Goal: Task Accomplishment & Management: Use online tool/utility

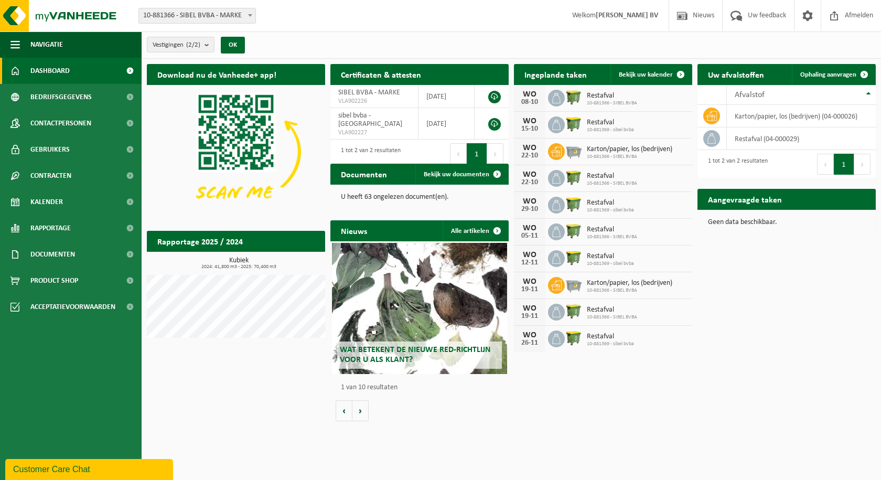
click at [603, 98] on span "Restafval" at bounding box center [612, 96] width 50 height 8
click at [532, 94] on div "WO" at bounding box center [529, 94] width 21 height 8
click at [92, 100] on link "Bedrijfsgegevens" at bounding box center [71, 97] width 142 height 26
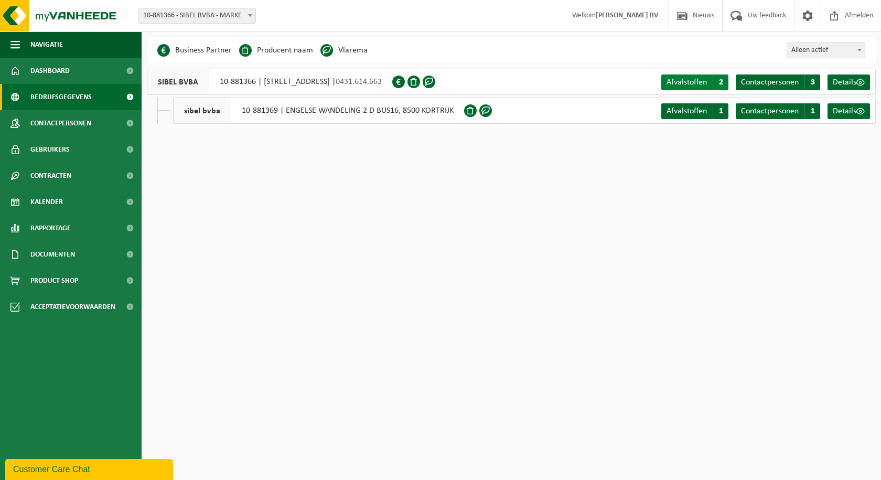
click at [720, 83] on span "2" at bounding box center [721, 82] width 16 height 16
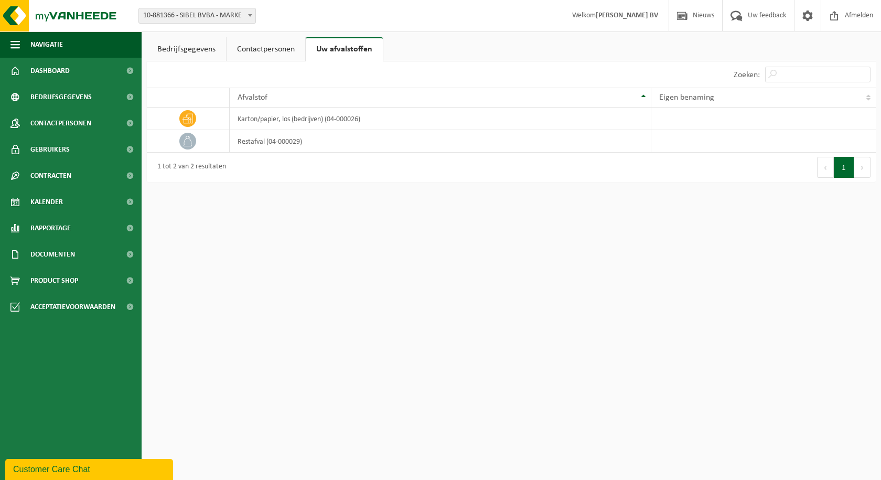
click at [269, 50] on link "Contactpersonen" at bounding box center [266, 49] width 79 height 24
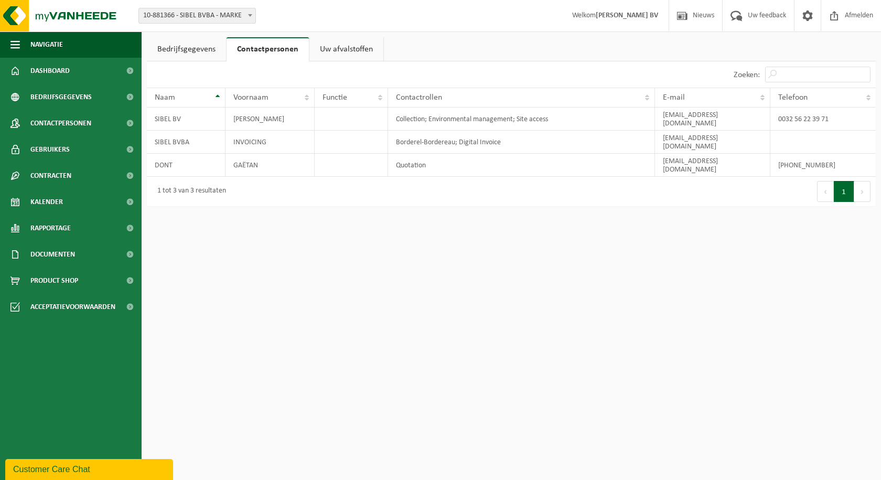
click at [208, 50] on link "Bedrijfsgegevens" at bounding box center [186, 49] width 79 height 24
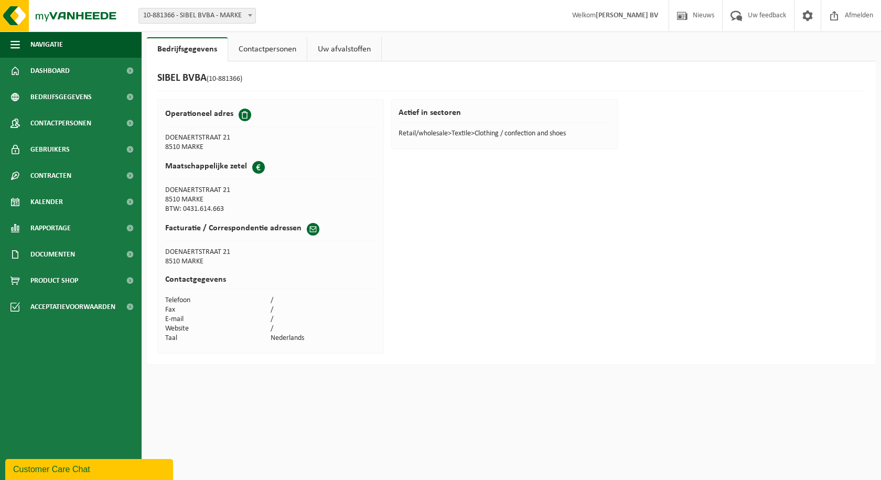
click at [238, 46] on link "Contactpersonen" at bounding box center [267, 49] width 79 height 24
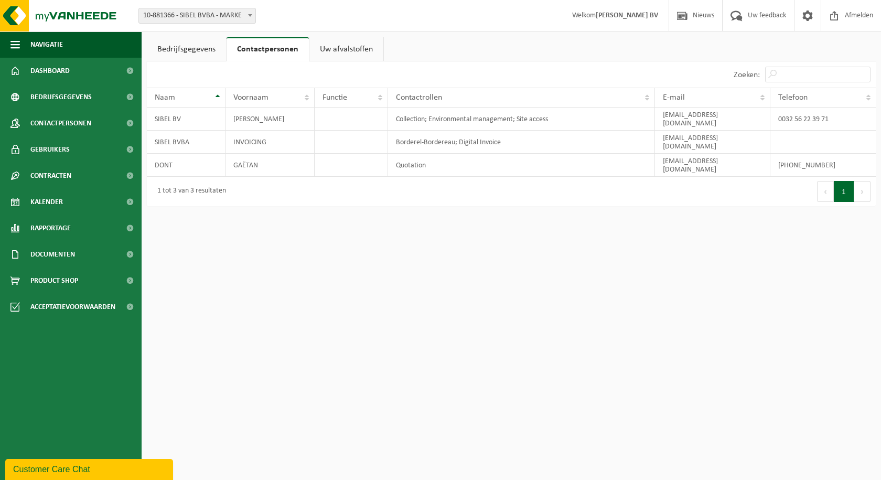
click at [176, 51] on link "Bedrijfsgegevens" at bounding box center [186, 49] width 79 height 24
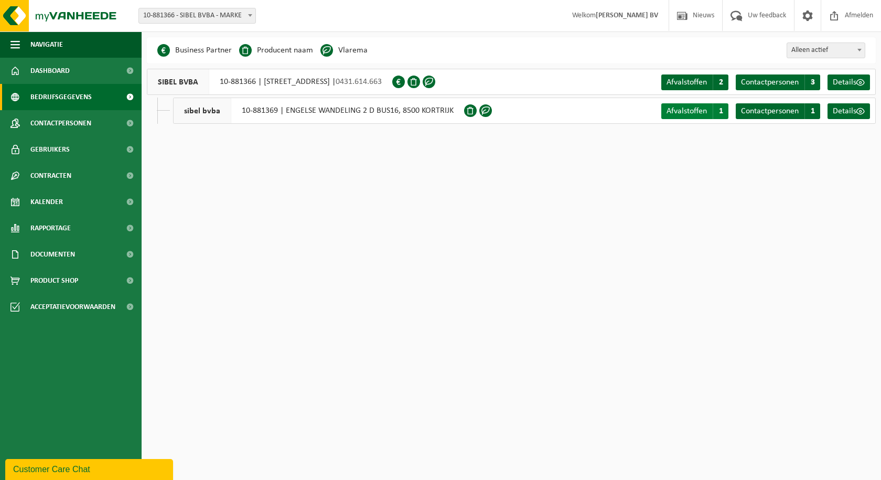
click at [719, 111] on span "1" at bounding box center [721, 111] width 16 height 16
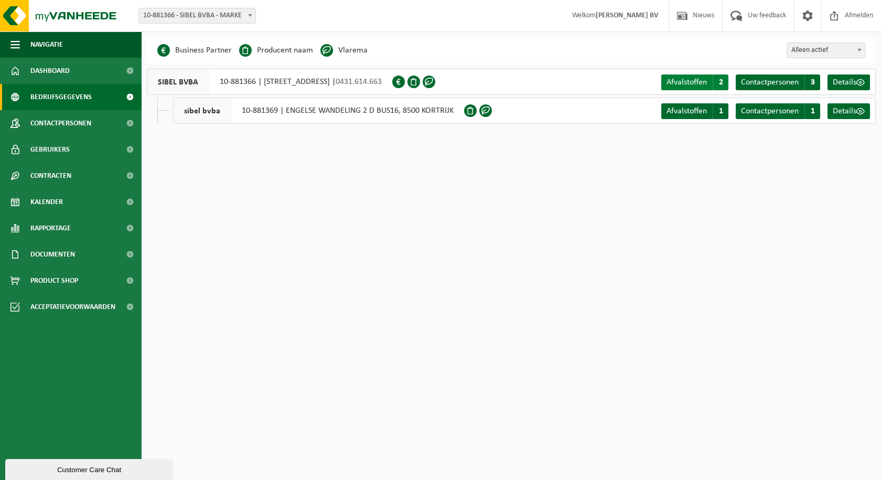
click at [717, 81] on span "2" at bounding box center [721, 82] width 16 height 16
click at [420, 84] on span at bounding box center [413, 82] width 13 height 13
click at [722, 82] on span "2" at bounding box center [721, 82] width 16 height 16
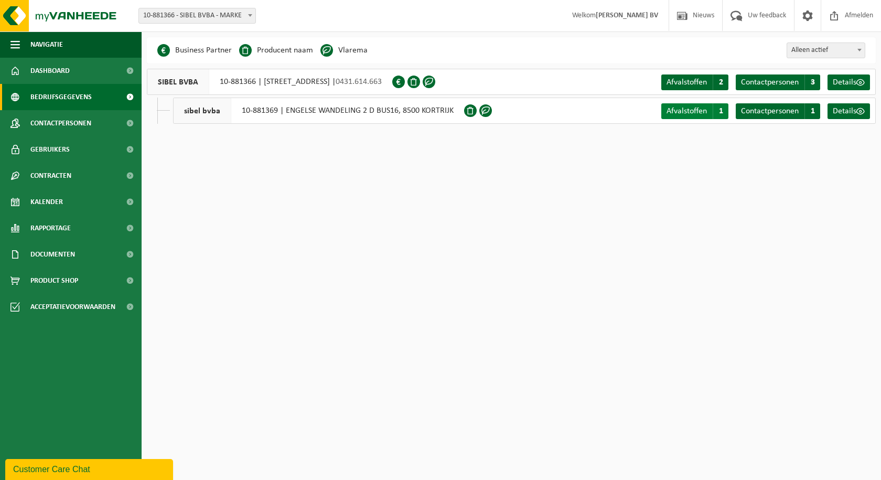
click at [715, 110] on span "1" at bounding box center [721, 111] width 16 height 16
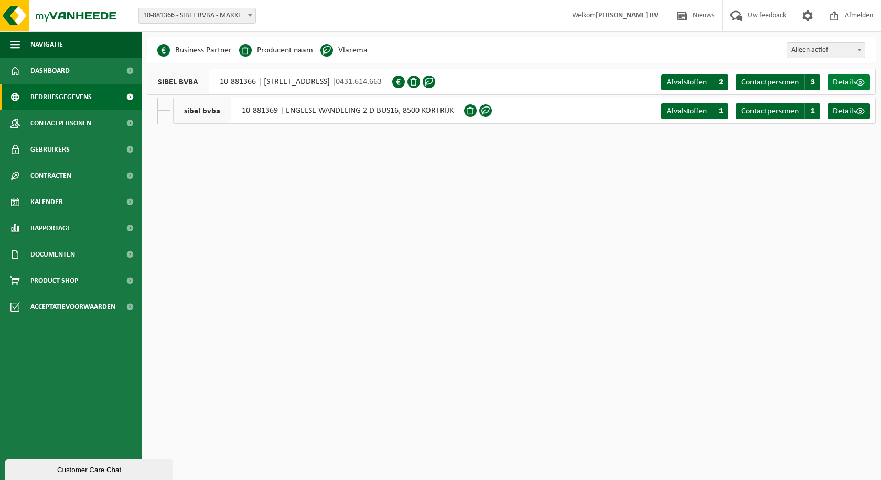
click at [860, 84] on span at bounding box center [860, 82] width 8 height 8
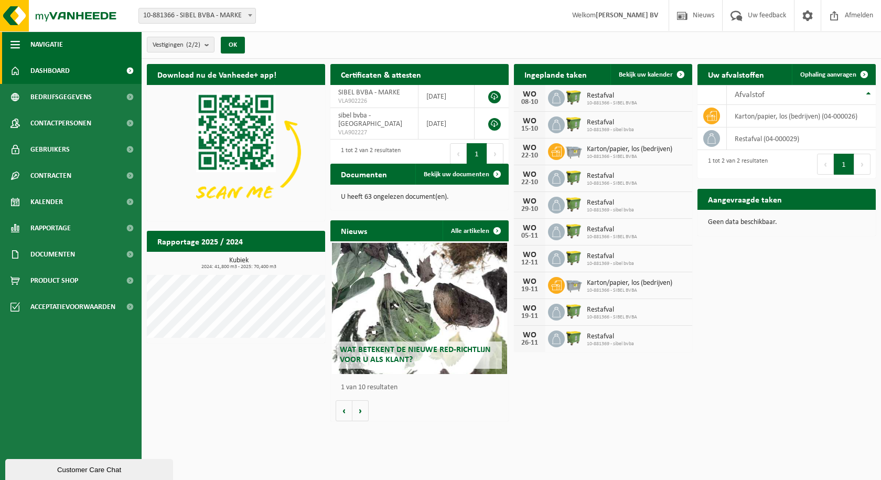
click at [22, 39] on button "Navigatie" at bounding box center [71, 44] width 142 height 26
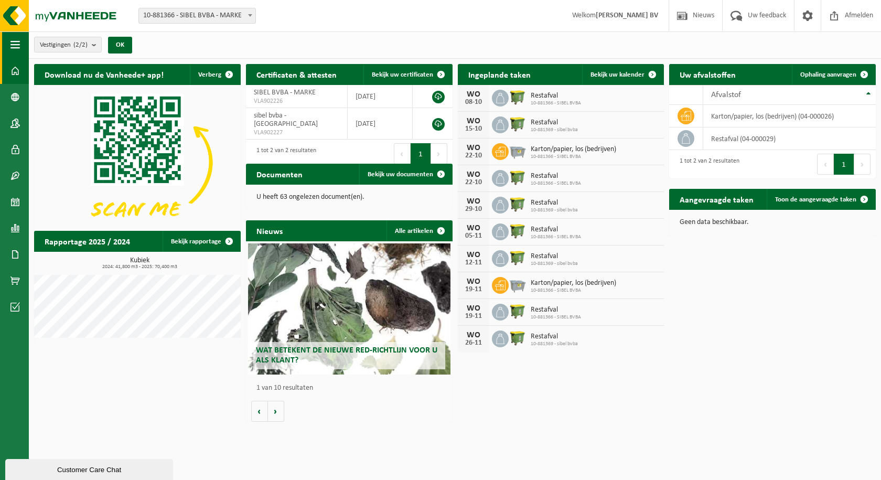
click at [22, 45] on button "Navigatie" at bounding box center [14, 44] width 29 height 26
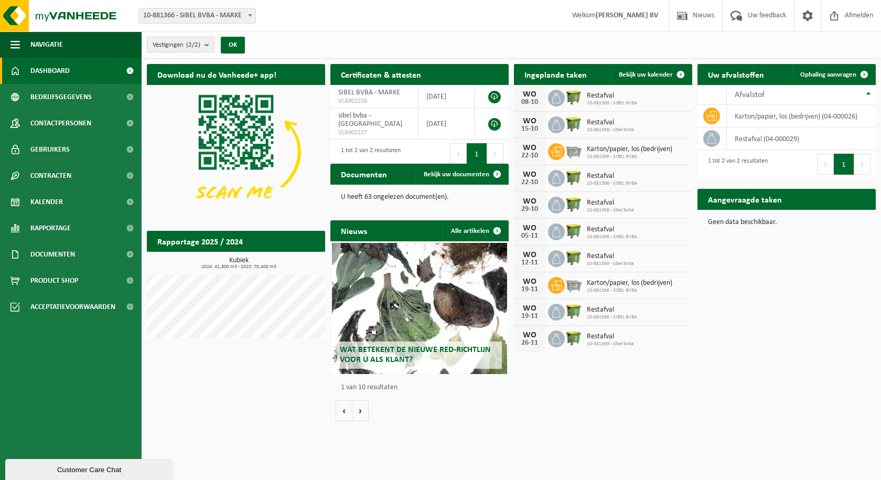
click at [590, 100] on span "10-881366 - SIBEL BVBA" at bounding box center [612, 103] width 50 height 6
click at [678, 72] on span at bounding box center [680, 74] width 21 height 21
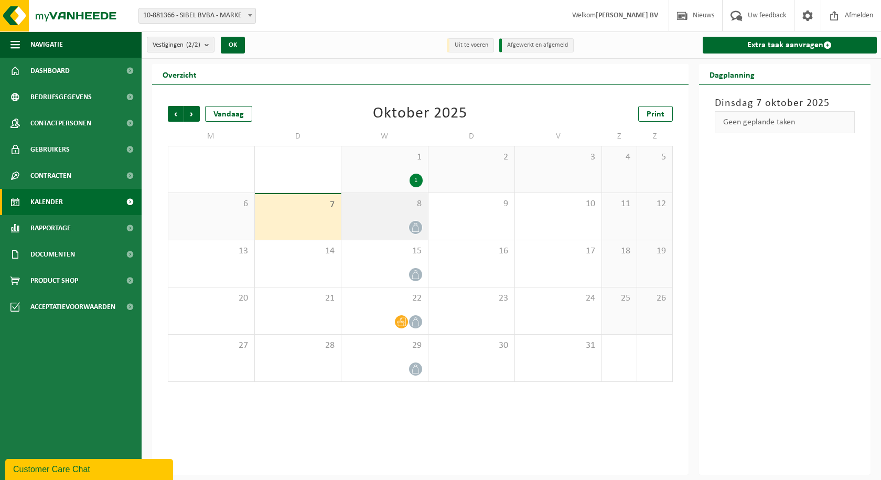
click at [410, 221] on div at bounding box center [385, 227] width 76 height 14
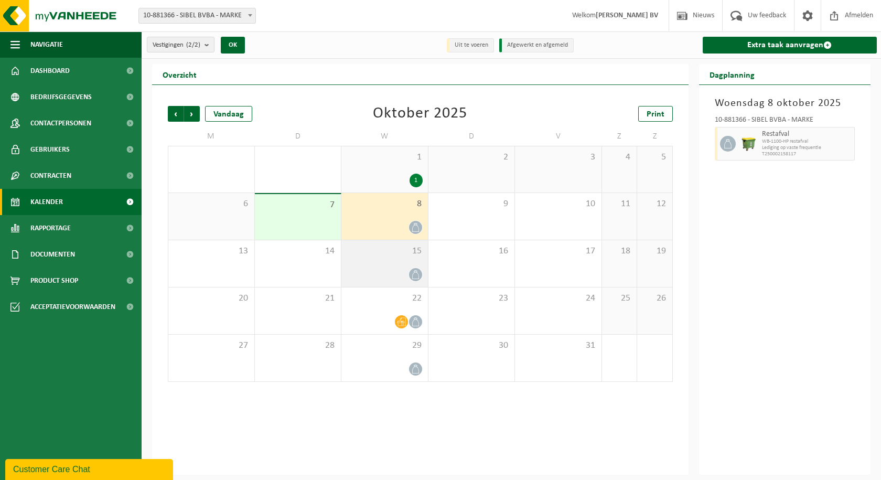
click at [413, 275] on icon at bounding box center [415, 274] width 9 height 9
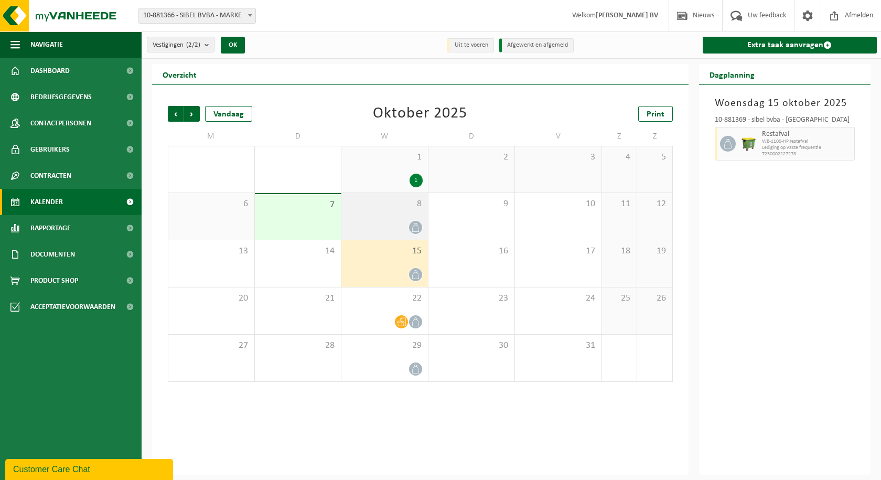
click at [412, 227] on icon at bounding box center [415, 227] width 9 height 9
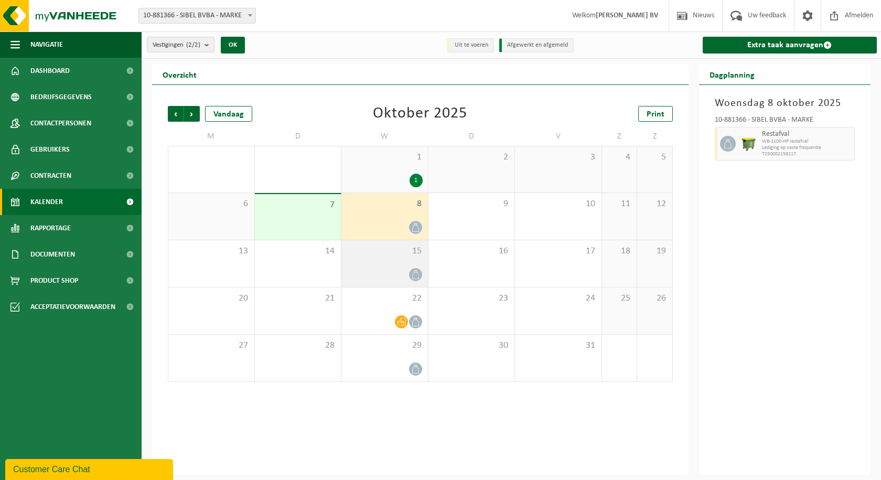
click at [412, 270] on icon at bounding box center [415, 274] width 9 height 9
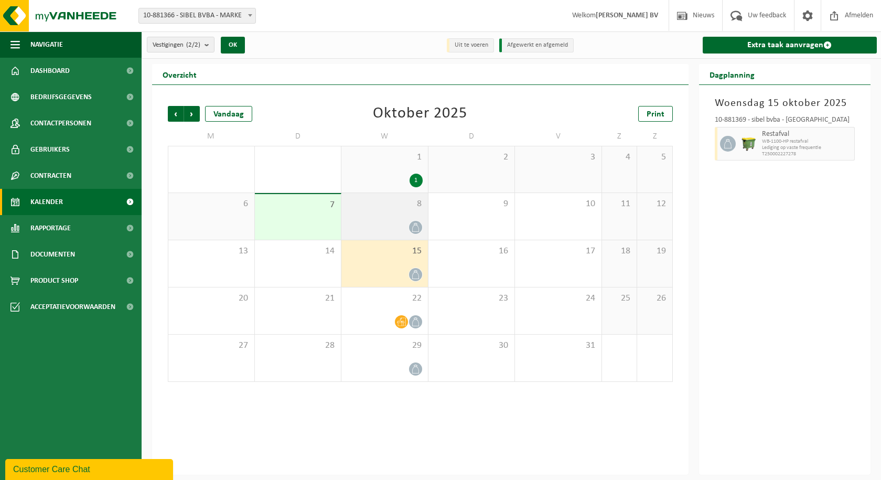
click at [407, 227] on div at bounding box center [385, 227] width 76 height 14
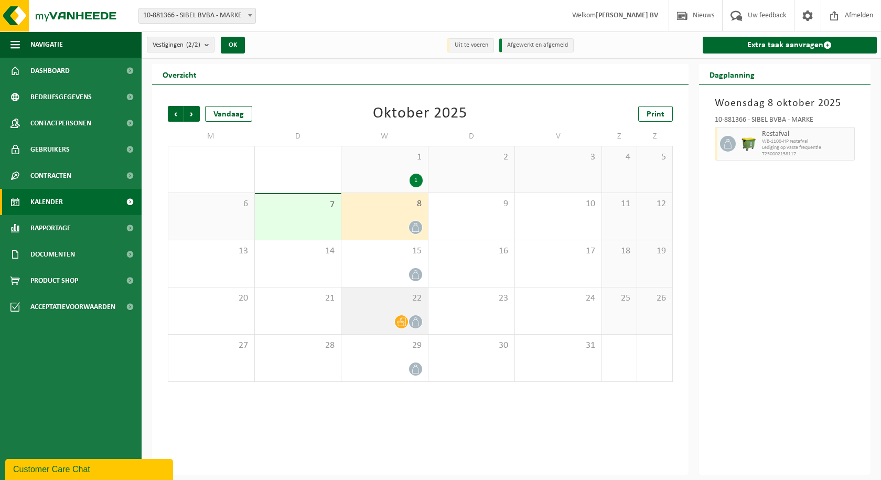
click at [411, 321] on icon at bounding box center [415, 321] width 9 height 9
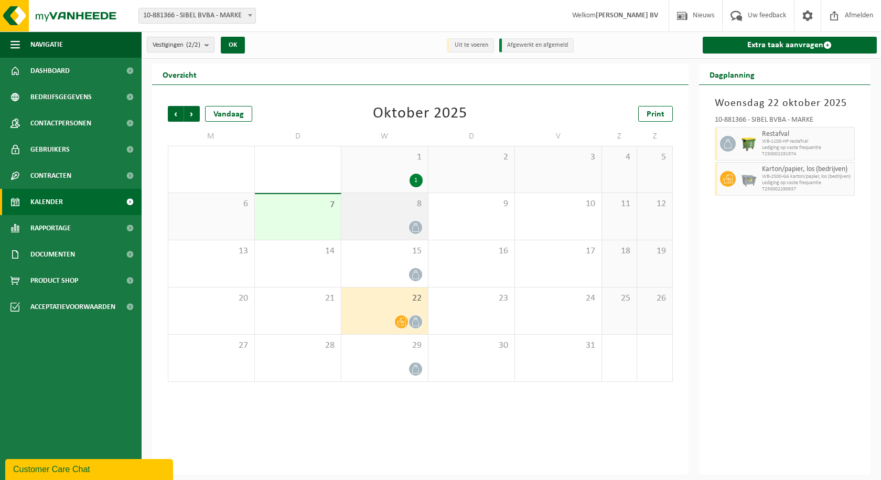
click at [413, 212] on div "8" at bounding box center [384, 216] width 87 height 47
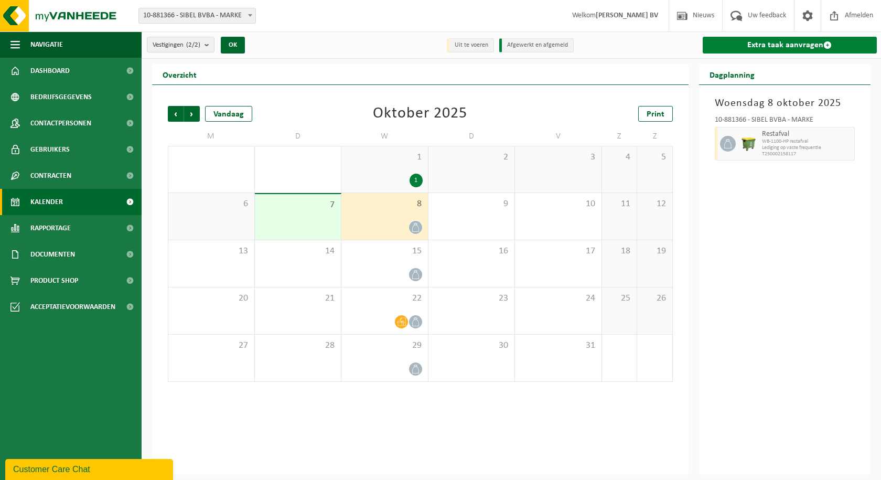
click at [825, 48] on span at bounding box center [827, 45] width 8 height 8
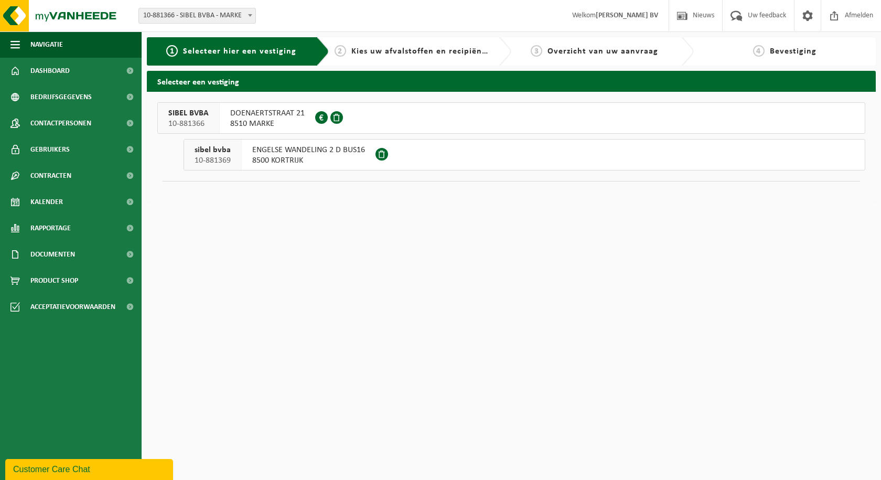
click at [266, 113] on span "DOENAERTSTRAAT 21" at bounding box center [267, 113] width 74 height 10
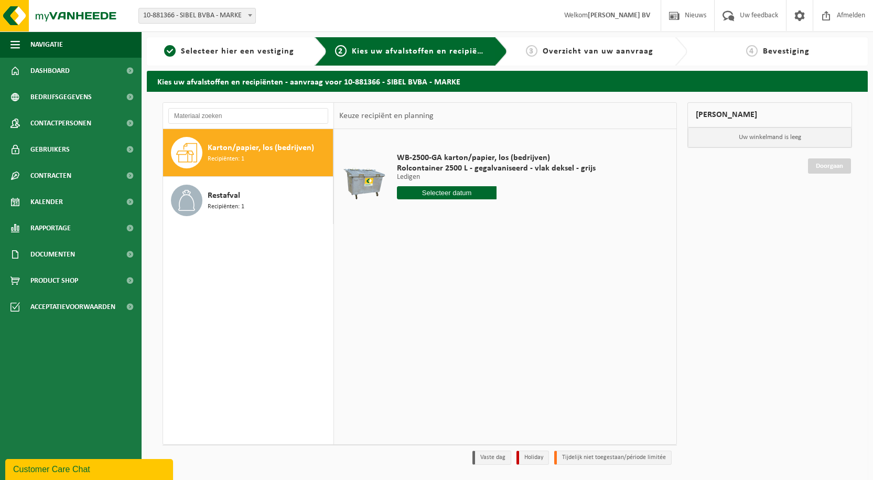
click at [260, 156] on div "Karton/papier, los (bedrijven) Recipiënten: 1" at bounding box center [269, 152] width 123 height 31
click at [435, 191] on input "text" at bounding box center [447, 192] width 100 height 13
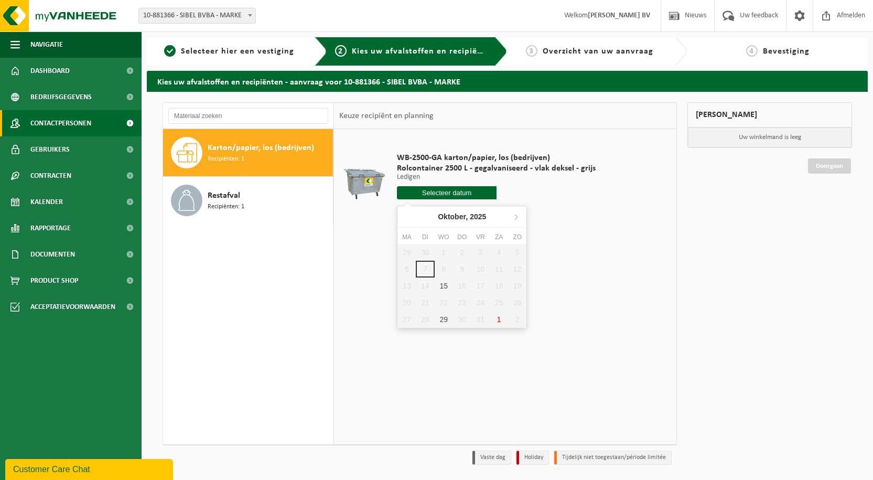
click at [94, 126] on link "Contactpersonen" at bounding box center [71, 123] width 142 height 26
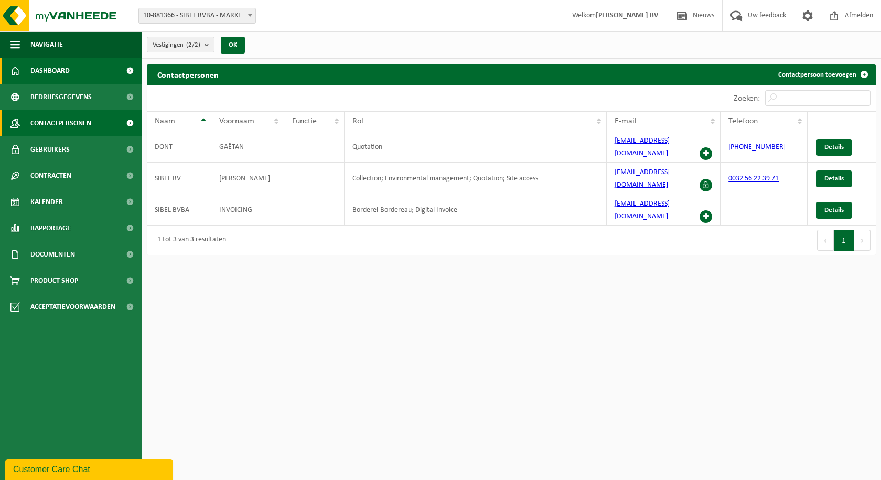
click at [31, 72] on span "Dashboard" at bounding box center [49, 71] width 39 height 26
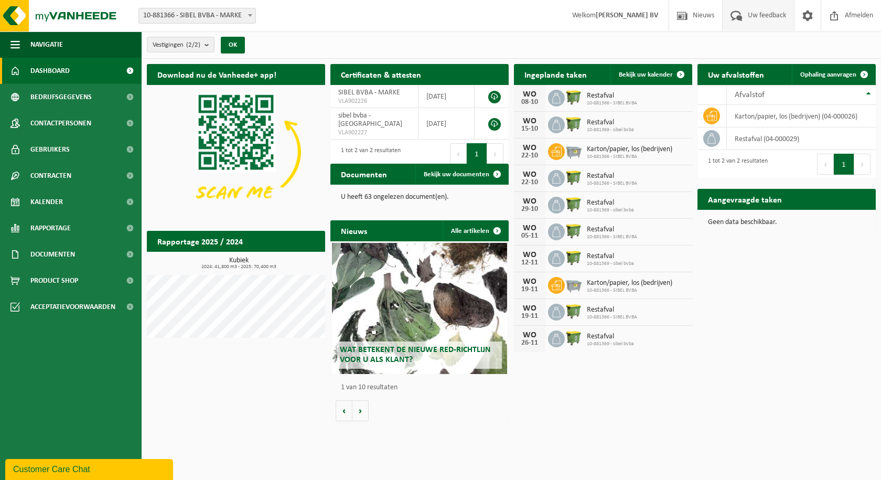
click at [748, 16] on span "Uw feedback" at bounding box center [767, 15] width 44 height 31
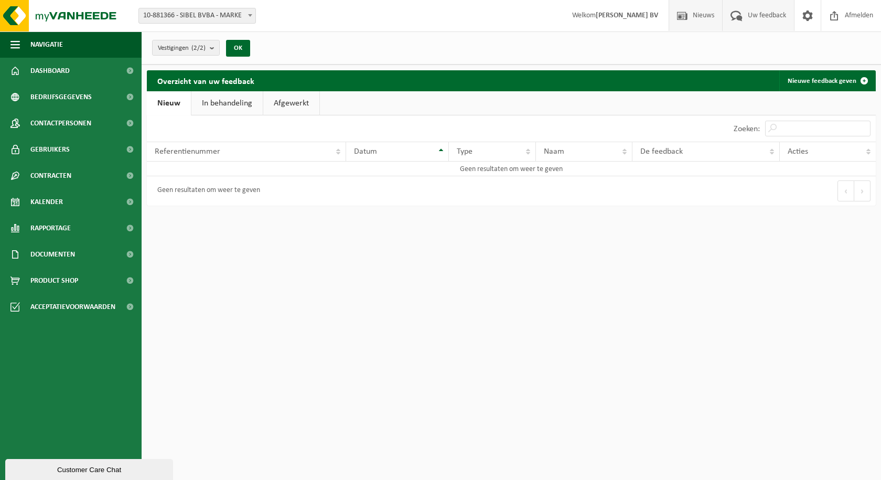
click at [700, 9] on span "Nieuws" at bounding box center [703, 15] width 27 height 31
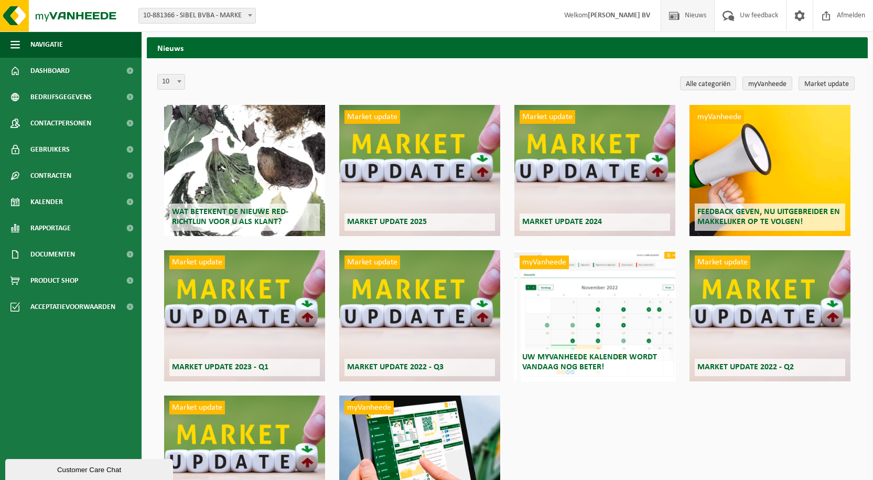
click at [617, 13] on strong "[PERSON_NAME] BV" at bounding box center [619, 16] width 62 height 8
click at [47, 71] on span "Dashboard" at bounding box center [49, 71] width 39 height 26
